Goal: Information Seeking & Learning: Learn about a topic

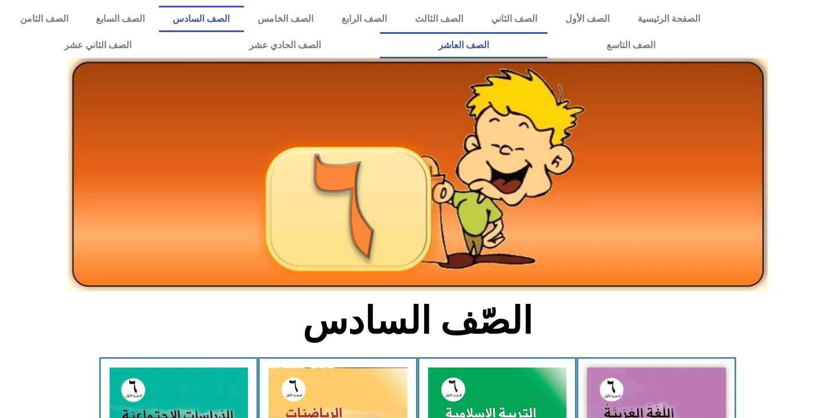
click at [380, 32] on link "الصف العاشر" at bounding box center [464, 45] width 168 height 26
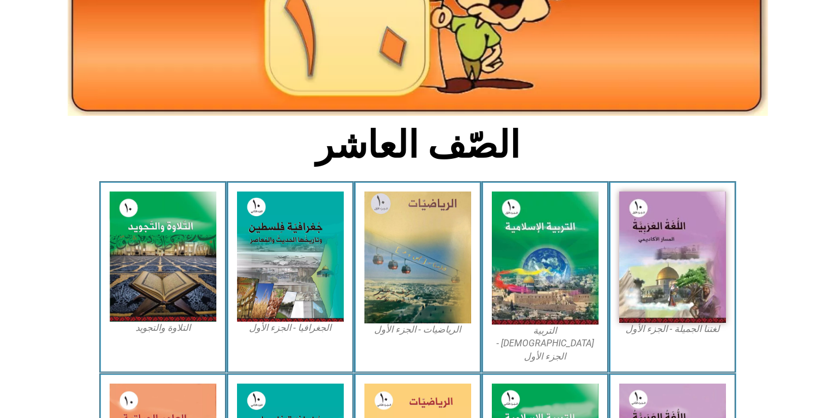
scroll to position [179, 0]
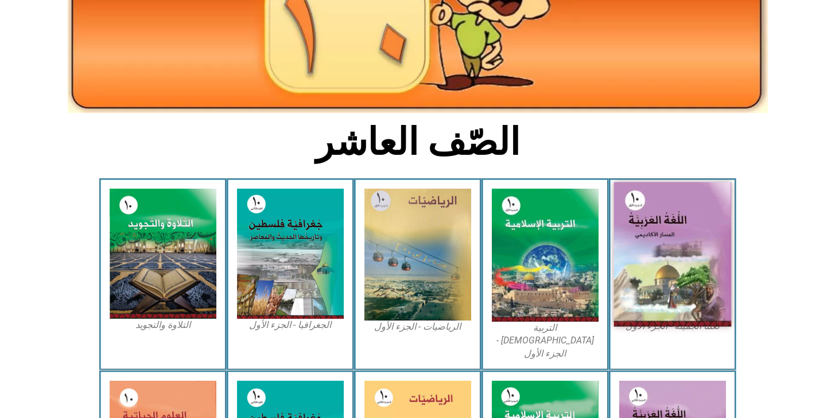
click at [665, 248] on img at bounding box center [672, 254] width 118 height 145
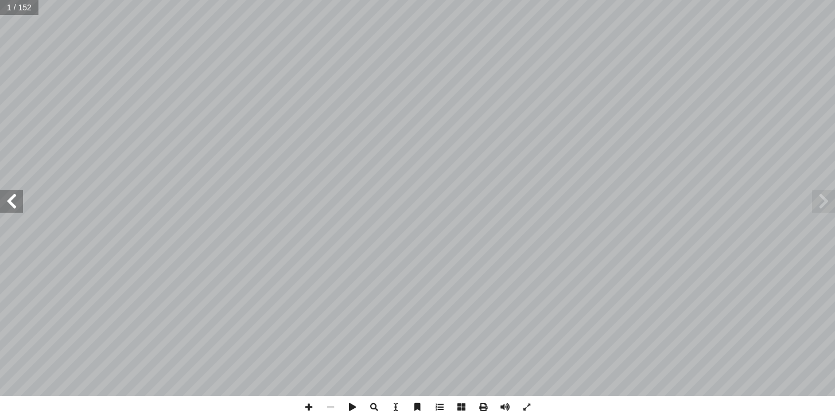
click at [21, 203] on span at bounding box center [11, 201] width 23 height 23
click at [20, 201] on span at bounding box center [11, 201] width 23 height 23
click at [20, 203] on span at bounding box center [11, 201] width 23 height 23
click at [21, 203] on span at bounding box center [11, 201] width 23 height 23
click at [823, 208] on span at bounding box center [823, 201] width 23 height 23
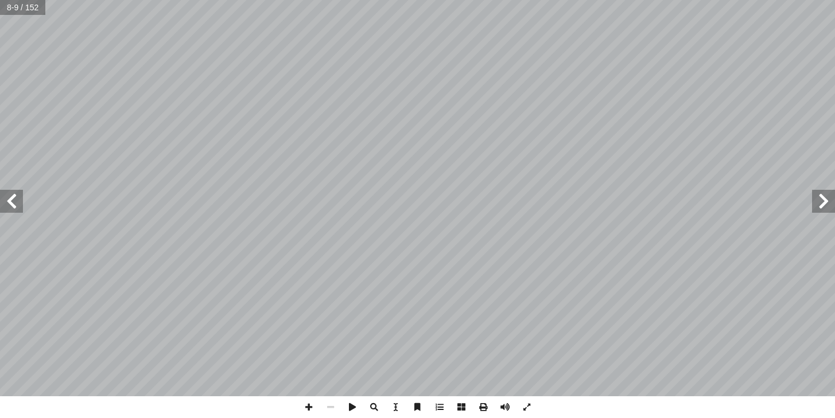
click at [823, 208] on span at bounding box center [823, 201] width 23 height 23
click at [8, 207] on span at bounding box center [11, 201] width 23 height 23
click at [3, 212] on div "مــقــدمــة ليف أ ا ّ فريق الت ِ ق ْ ل َ الخ ِ فصح أ ا ) ( ٍ د ّ نا محم ِ د ّ ع…" at bounding box center [417, 198] width 835 height 396
click at [9, 209] on span at bounding box center [11, 201] width 23 height 23
click at [10, 208] on span at bounding box center [11, 201] width 23 height 23
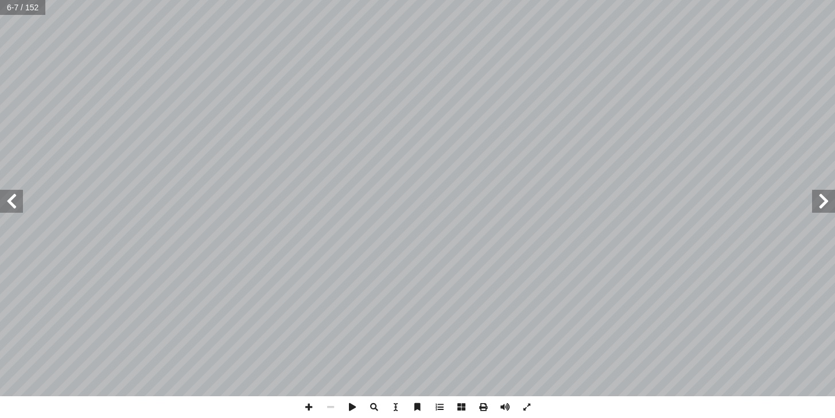
click at [6, 210] on span at bounding box center [11, 201] width 23 height 23
click at [14, 212] on span at bounding box center [11, 201] width 23 height 23
click at [13, 210] on span at bounding box center [11, 201] width 23 height 23
click at [11, 210] on span at bounding box center [11, 201] width 23 height 23
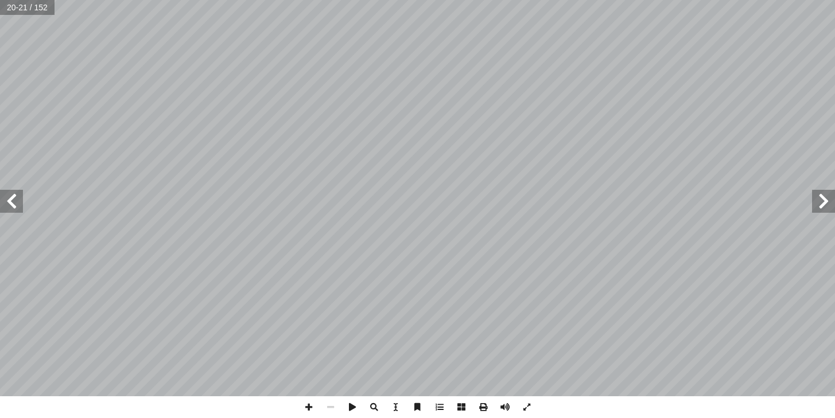
click at [824, 205] on span at bounding box center [823, 201] width 23 height 23
click at [8, 212] on span at bounding box center [11, 201] width 23 height 23
click at [8, 208] on span at bounding box center [11, 201] width 23 height 23
click at [16, 192] on span at bounding box center [11, 201] width 23 height 23
click at [16, 190] on span at bounding box center [11, 201] width 23 height 23
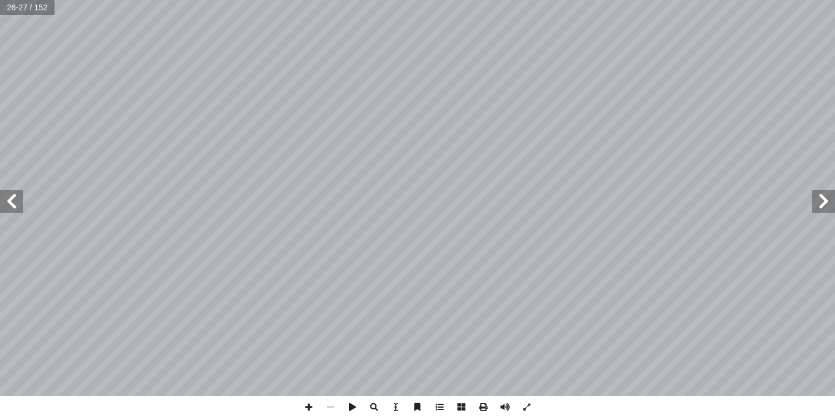
click at [16, 190] on span at bounding box center [11, 201] width 23 height 23
click at [12, 206] on span at bounding box center [11, 201] width 23 height 23
